Goal: Transaction & Acquisition: Purchase product/service

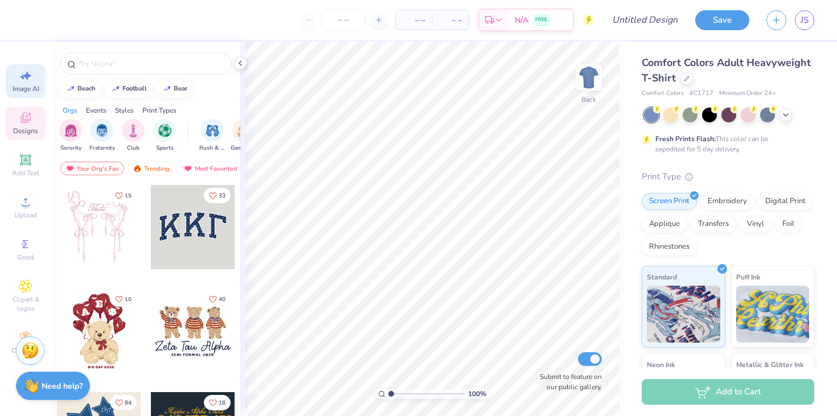
click at [35, 76] on div "Image AI" at bounding box center [26, 81] width 40 height 34
select select "4"
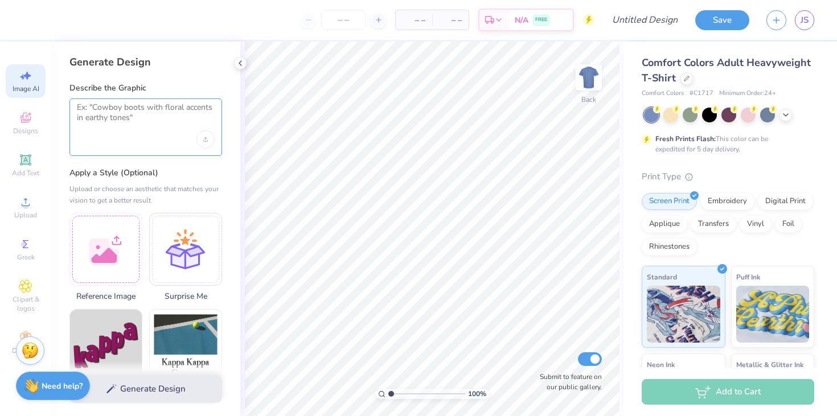
click at [121, 115] on textarea at bounding box center [146, 117] width 138 height 28
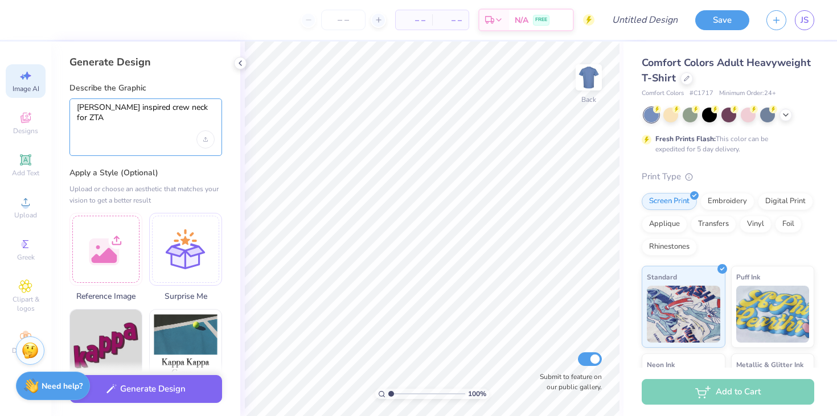
type textarea "Parke inspired crew neck for ZTA"
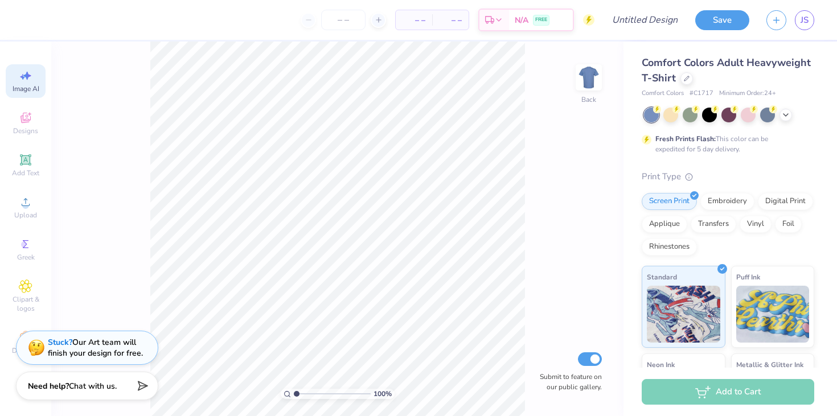
click at [25, 78] on icon at bounding box center [26, 76] width 14 height 14
select select "4"
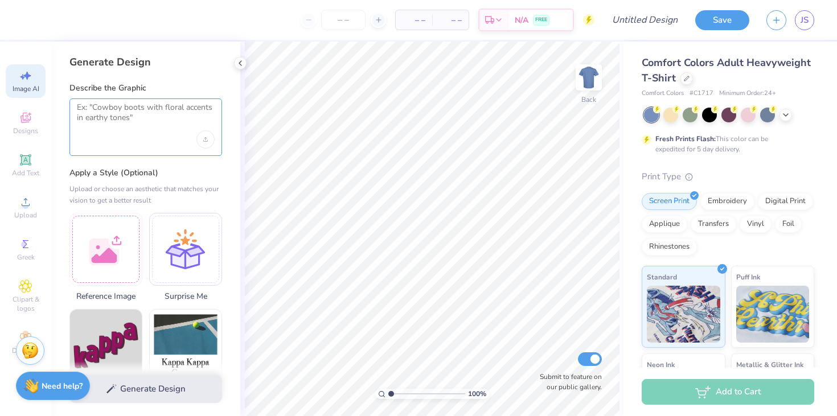
click at [117, 110] on textarea at bounding box center [146, 117] width 138 height 28
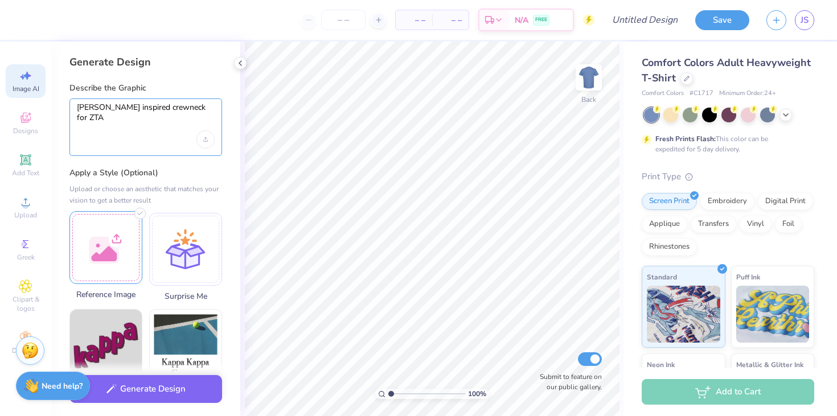
type textarea "Parke inspired crewneck for ZTA"
click at [89, 246] on div at bounding box center [105, 247] width 73 height 73
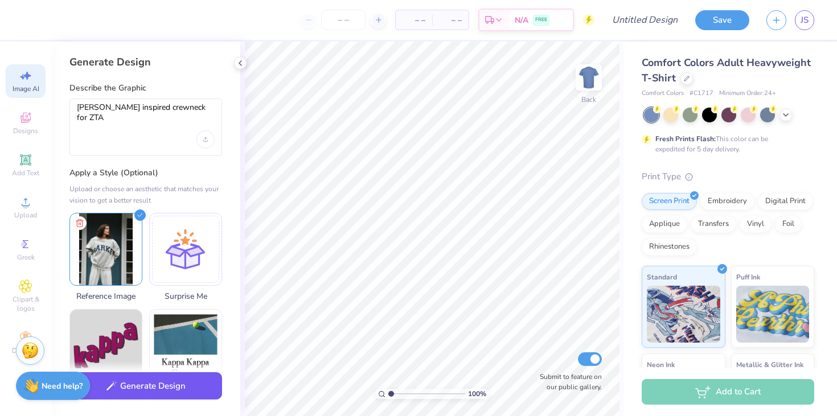
click at [160, 388] on button "Generate Design" at bounding box center [145, 387] width 153 height 28
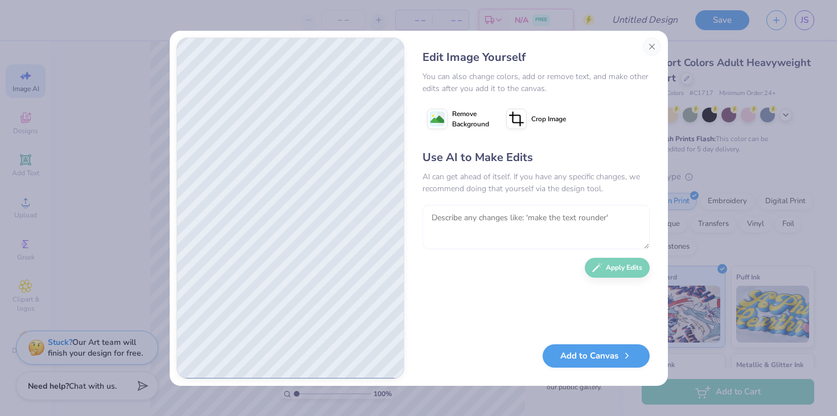
click at [482, 222] on textarea at bounding box center [536, 227] width 227 height 44
type textarea "Get rid of the symbol and just write ZTA"
click at [627, 265] on button "Apply Edits" at bounding box center [617, 265] width 65 height 20
click at [656, 43] on button "Close" at bounding box center [652, 47] width 18 height 18
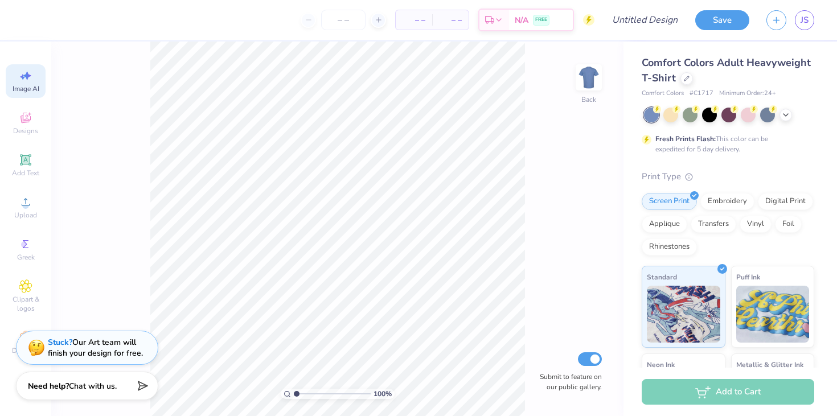
click at [22, 79] on icon at bounding box center [26, 76] width 14 height 14
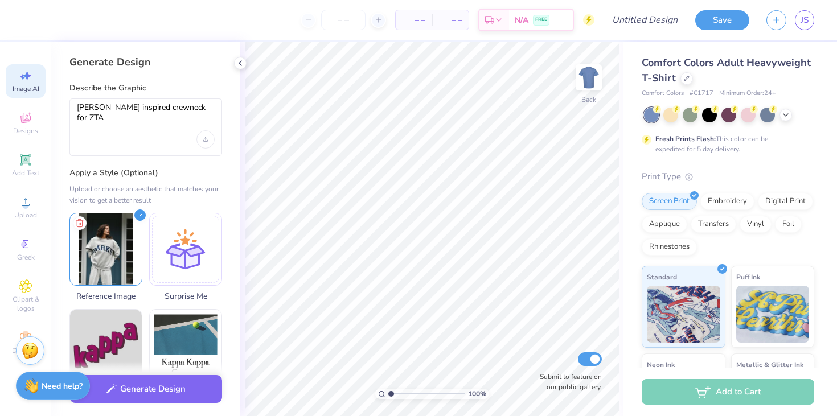
scroll to position [0, 0]
click at [79, 222] on icon at bounding box center [80, 222] width 14 height 14
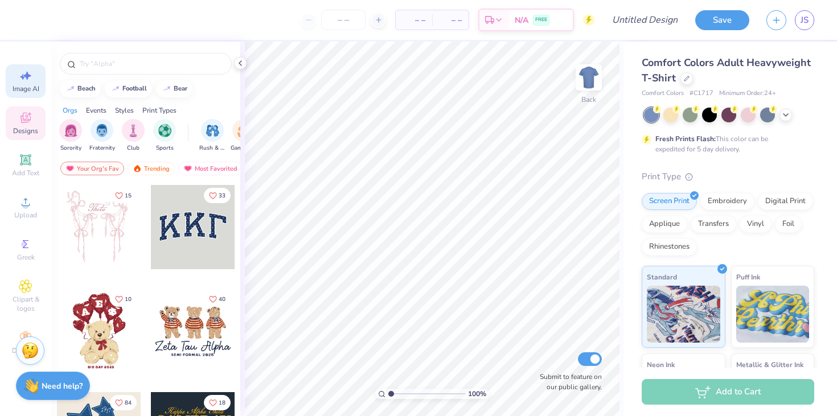
click at [23, 77] on icon at bounding box center [22, 77] width 5 height 6
select select "4"
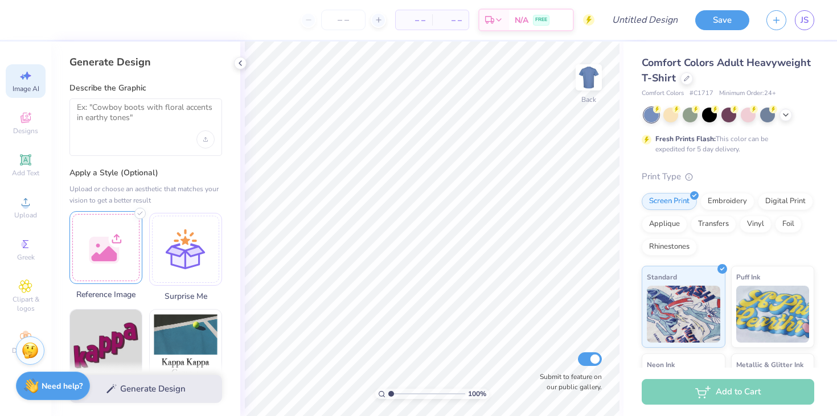
click at [96, 243] on div at bounding box center [105, 247] width 73 height 73
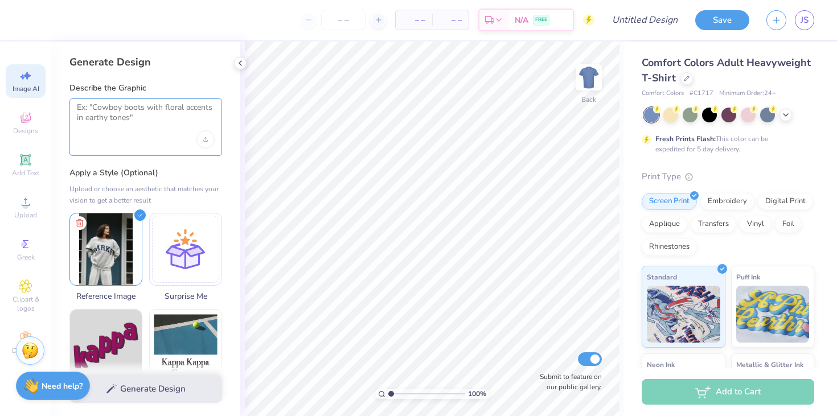
click at [97, 124] on textarea at bounding box center [146, 117] width 138 height 28
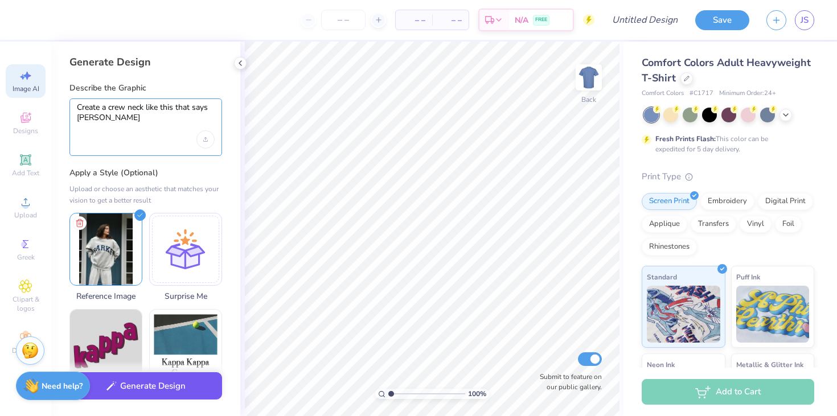
type textarea "Create a crew neck like this that says ZTA"
click at [146, 385] on button "Generate Design" at bounding box center [145, 387] width 153 height 28
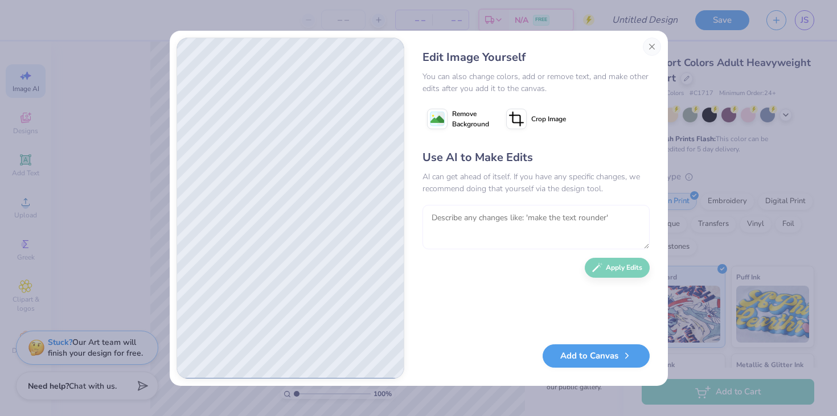
click at [463, 218] on textarea at bounding box center [536, 227] width 227 height 44
type textarea "Make the text navy"
click at [613, 268] on button "Apply Edits" at bounding box center [617, 265] width 65 height 20
click at [604, 353] on button "Add to Canvas" at bounding box center [596, 353] width 107 height 23
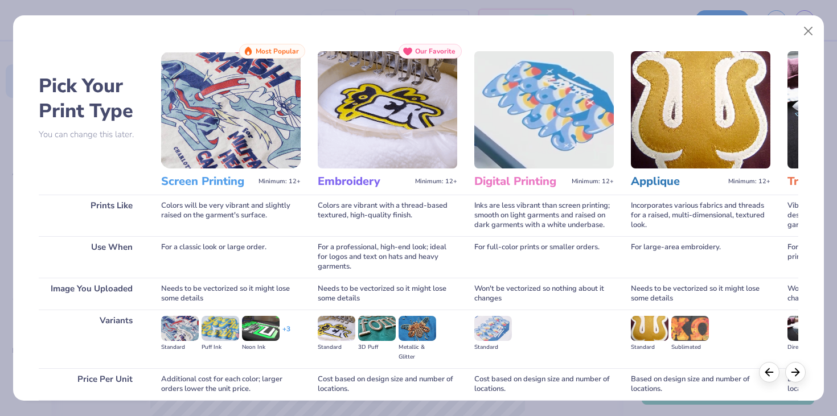
scroll to position [95, 0]
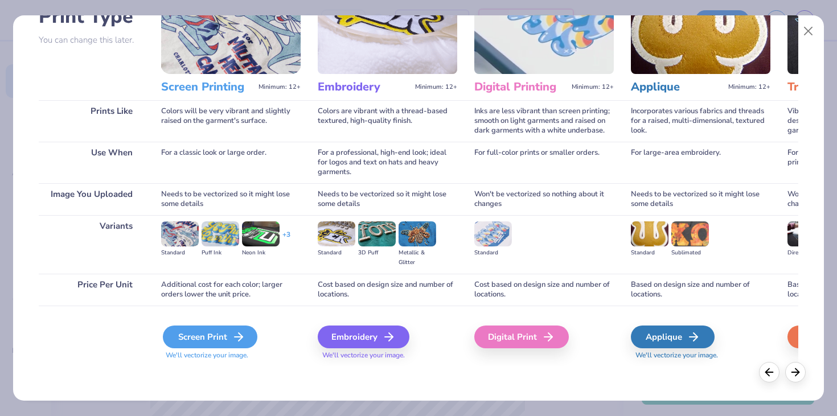
click at [194, 334] on div "Screen Print" at bounding box center [210, 337] width 95 height 23
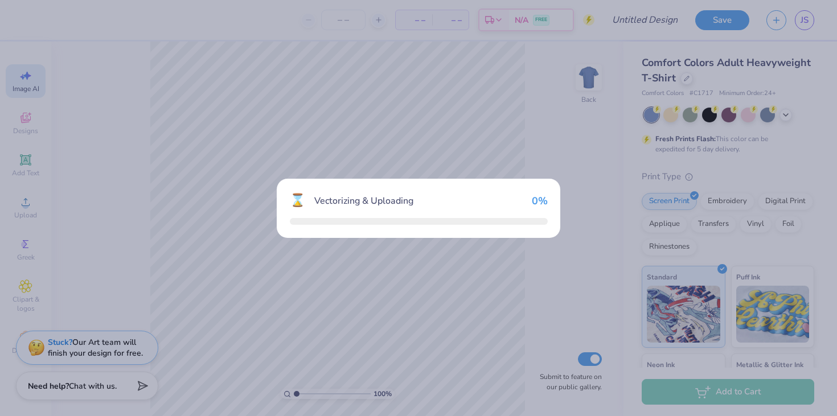
select select "4"
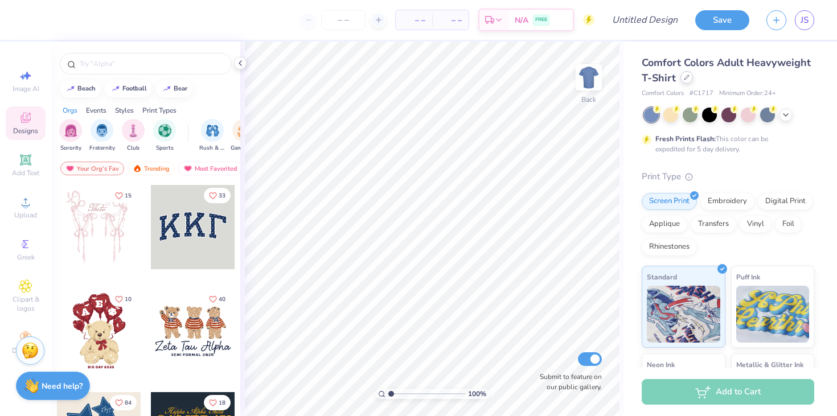
click at [686, 77] on icon at bounding box center [687, 78] width 6 height 6
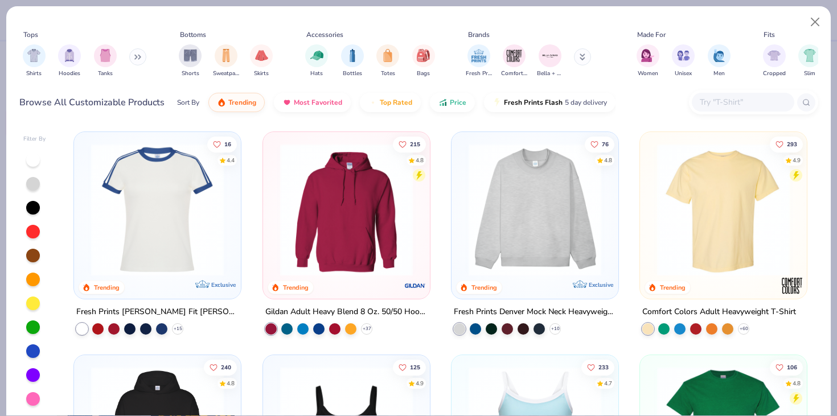
click at [526, 226] on img at bounding box center [535, 210] width 144 height 133
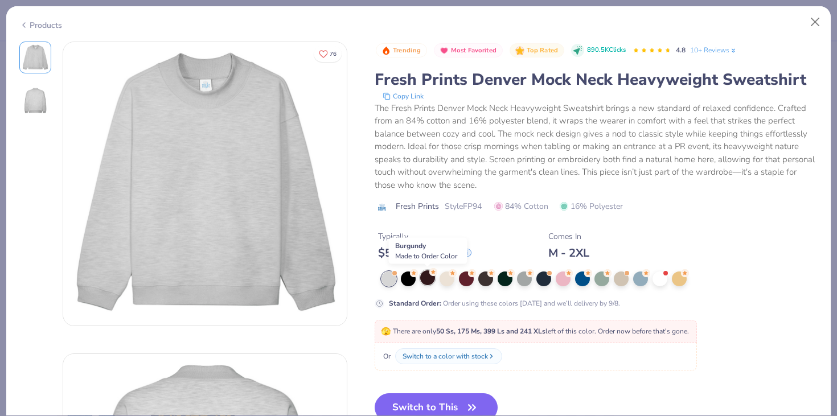
scroll to position [28, 0]
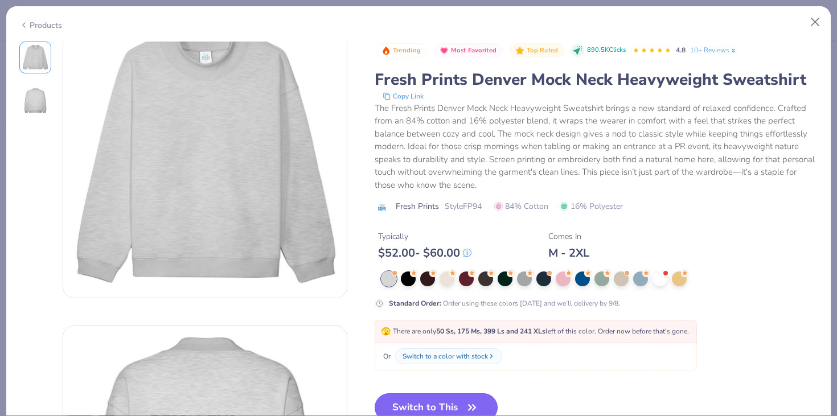
click at [435, 402] on button "Switch to This" at bounding box center [437, 408] width 124 height 28
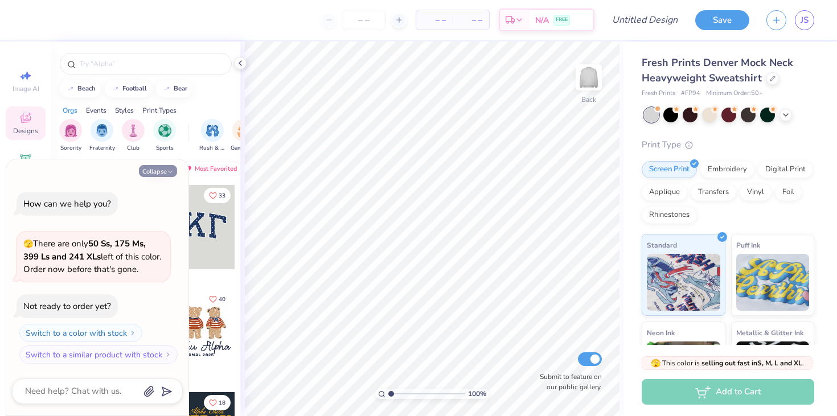
click at [166, 173] on button "Collapse" at bounding box center [158, 171] width 38 height 12
type textarea "x"
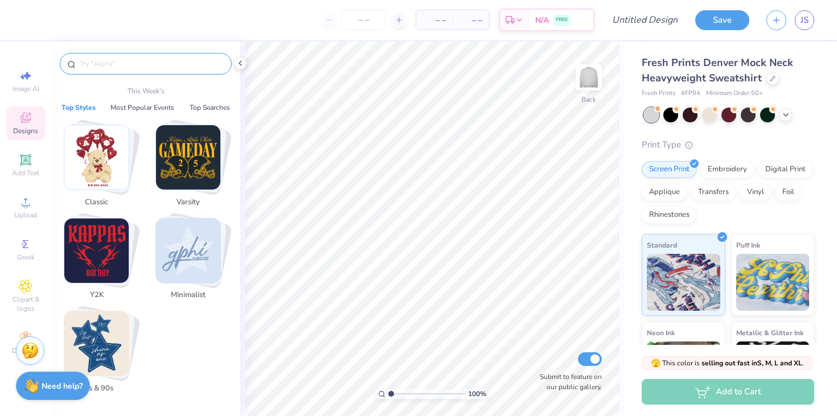
click at [102, 62] on input "text" at bounding box center [152, 63] width 146 height 11
click at [17, 80] on div "Image AI" at bounding box center [26, 81] width 40 height 34
select select "4"
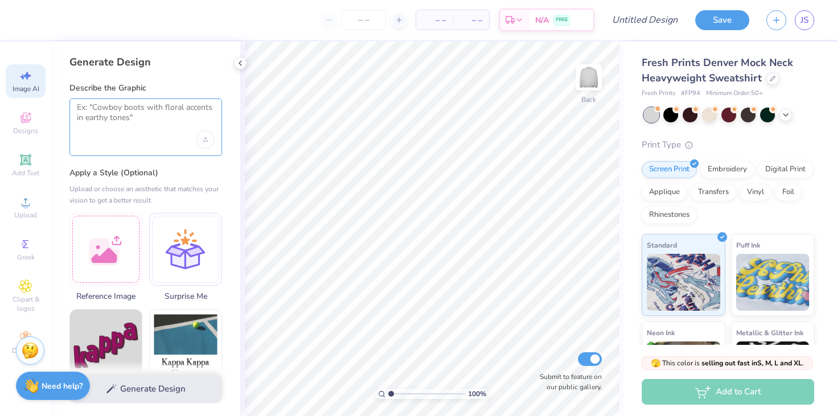
click at [113, 111] on textarea at bounding box center [146, 117] width 138 height 28
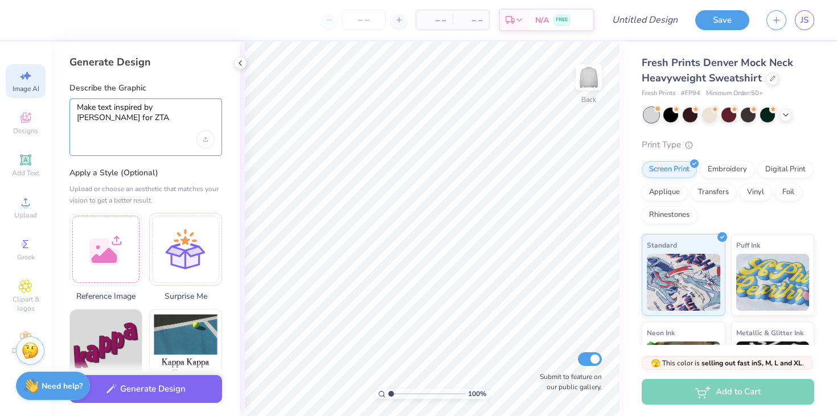
type textarea "Make text inspired by Parke for ZTA"
click at [118, 224] on div at bounding box center [105, 247] width 73 height 73
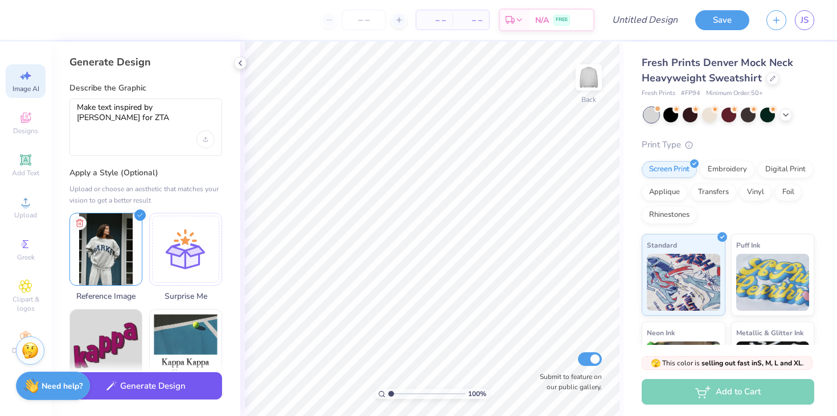
click at [125, 392] on button "Generate Design" at bounding box center [145, 387] width 153 height 28
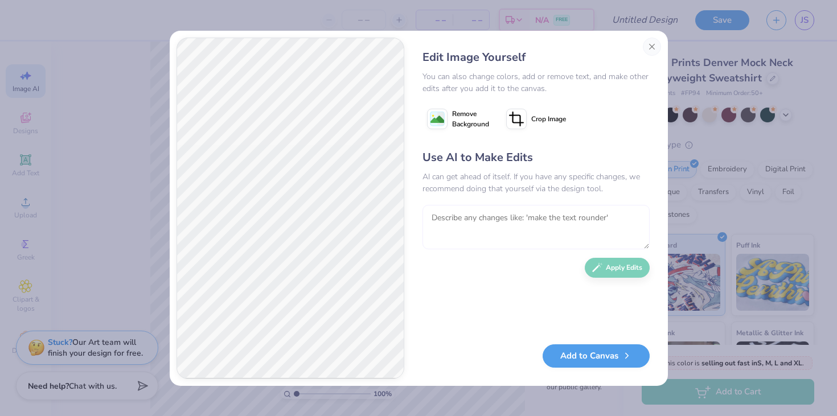
click at [453, 232] on textarea at bounding box center [536, 227] width 227 height 44
type textarea "Write ZTA instead of Parke"
click at [622, 269] on button "Apply Edits" at bounding box center [617, 265] width 65 height 20
click at [611, 360] on button "Add to Canvas" at bounding box center [596, 353] width 107 height 23
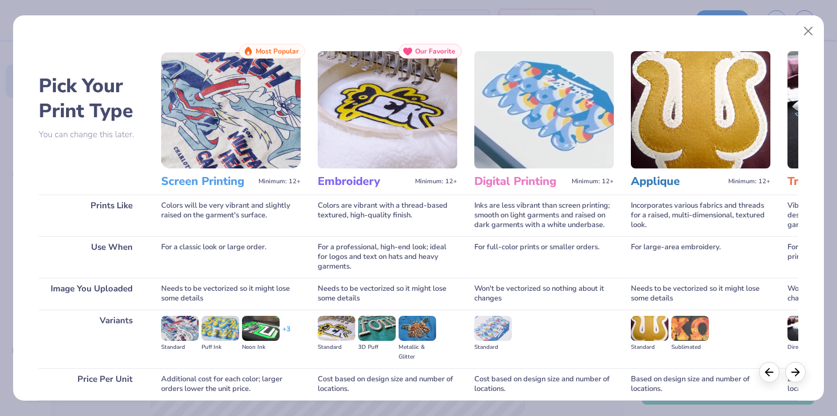
click at [216, 137] on img at bounding box center [231, 109] width 140 height 117
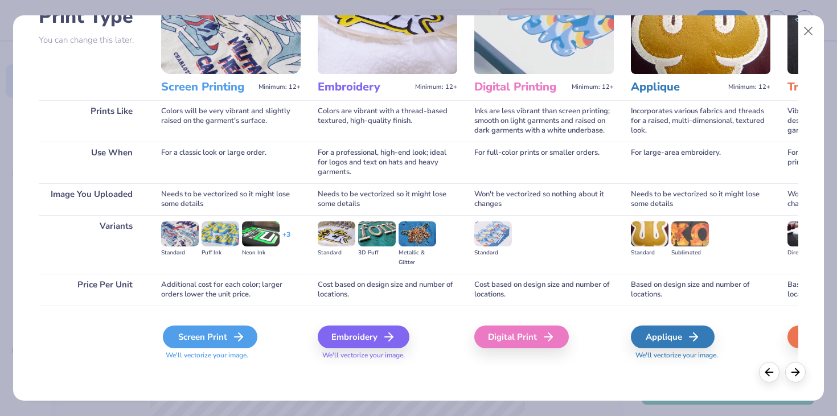
click at [224, 342] on div "Screen Print" at bounding box center [210, 337] width 95 height 23
click at [222, 339] on div "Screen Print" at bounding box center [210, 337] width 95 height 23
click at [243, 335] on icon at bounding box center [239, 337] width 14 height 14
